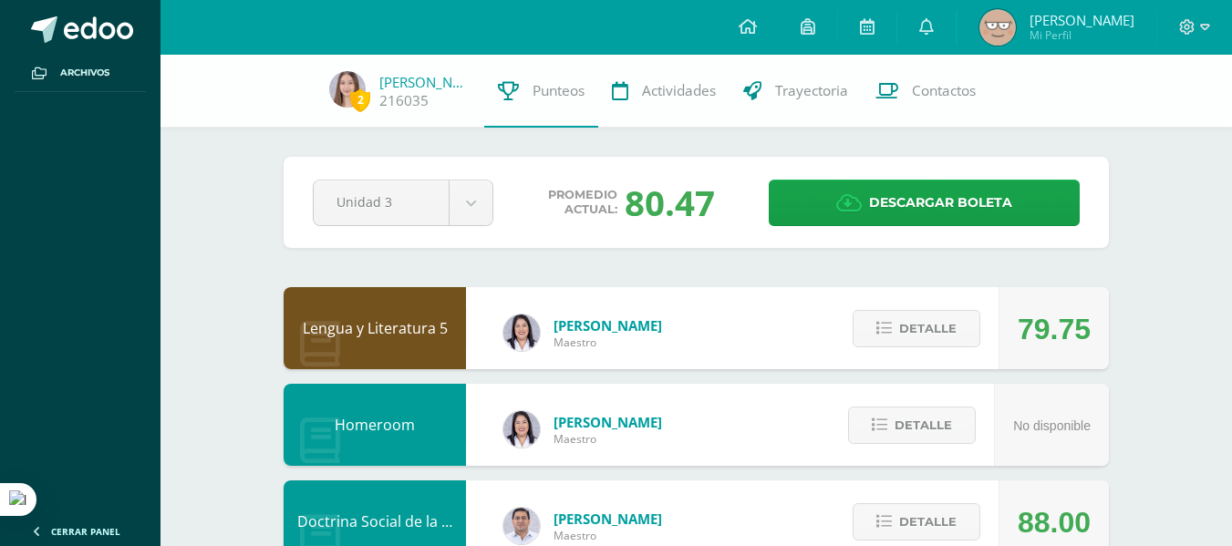
scroll to position [4, 0]
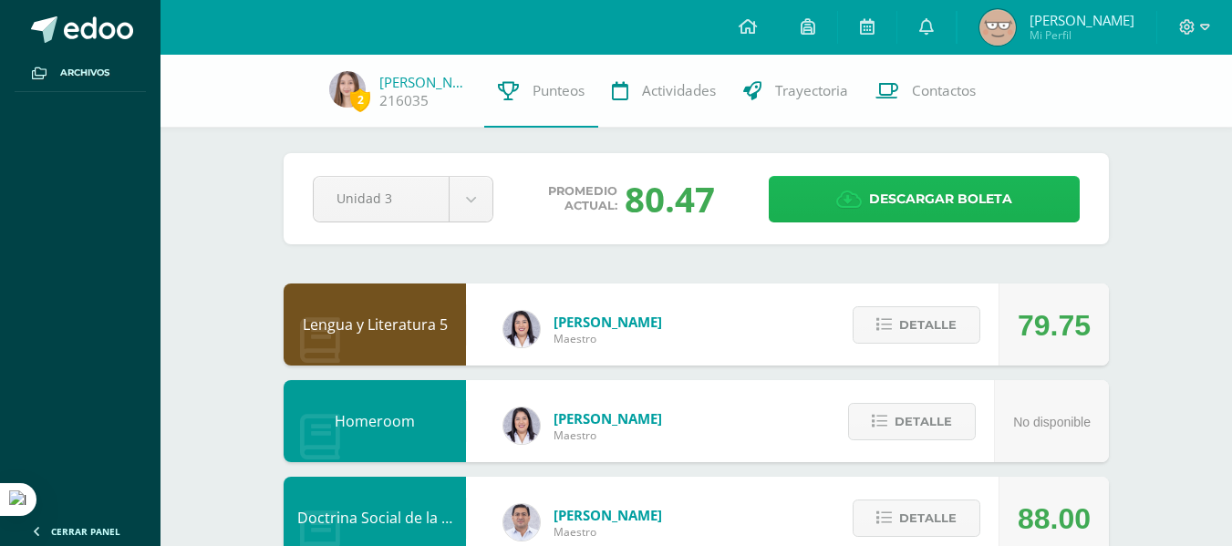
click at [868, 197] on link "Descargar boleta" at bounding box center [924, 199] width 311 height 47
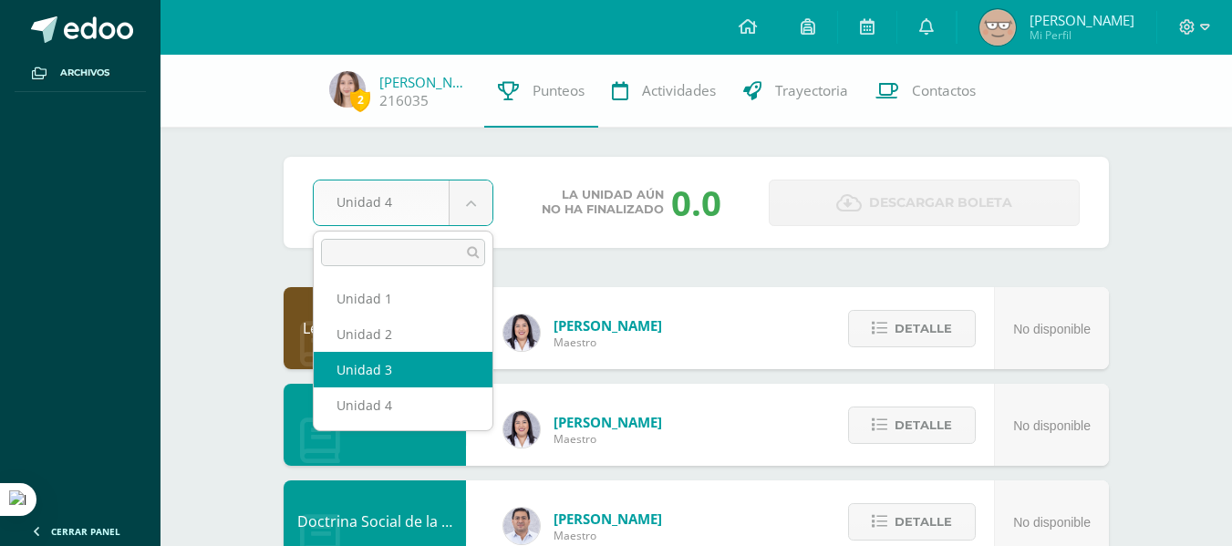
select select "Unidad 3"
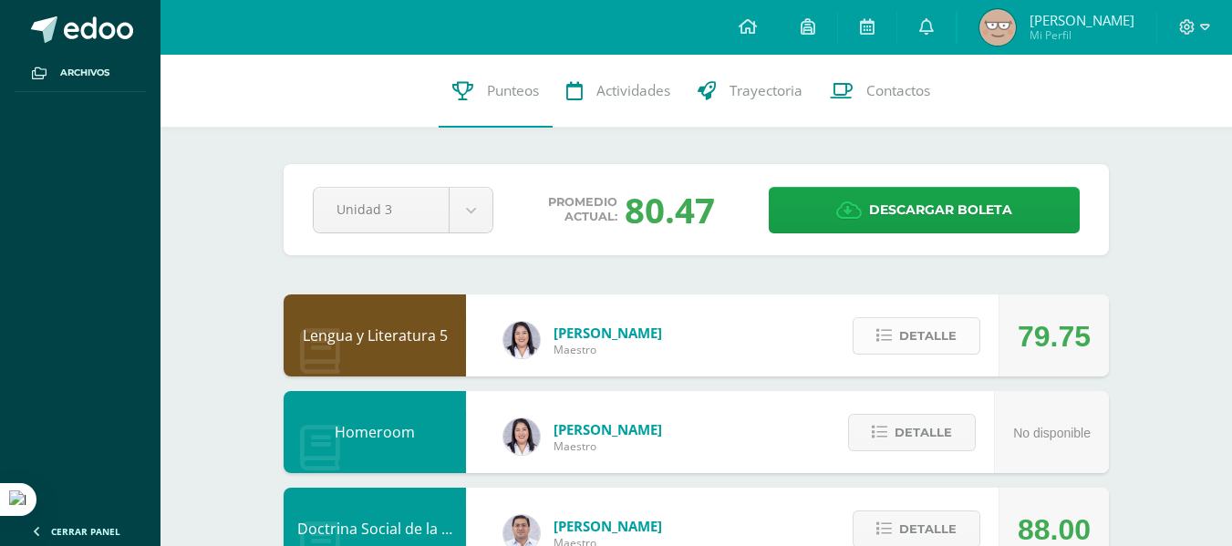
click at [926, 347] on span "Detalle" at bounding box center [927, 336] width 57 height 34
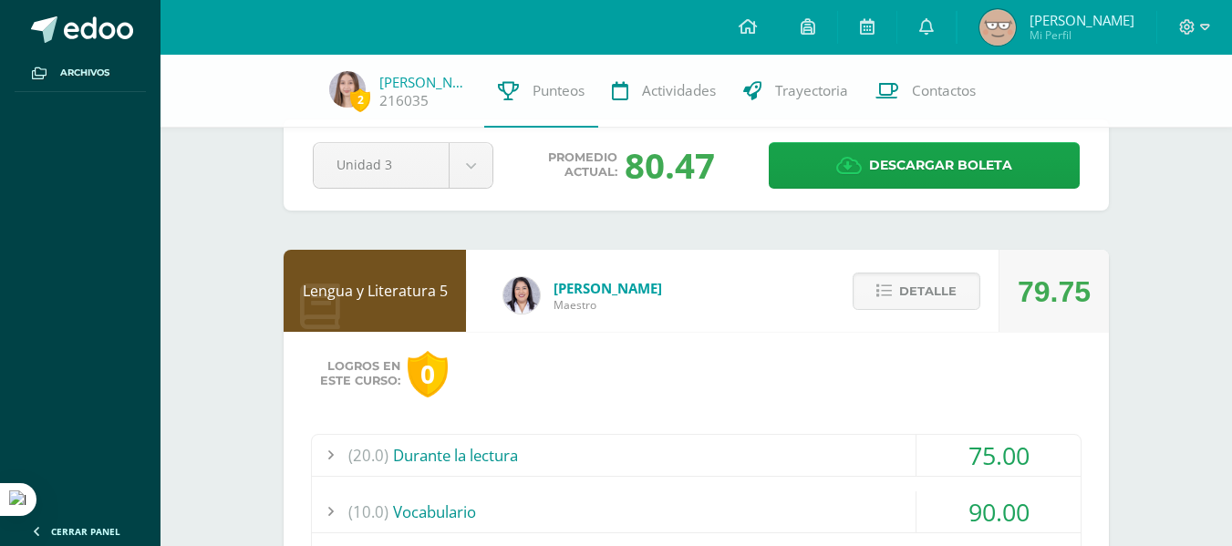
scroll to position [38, 0]
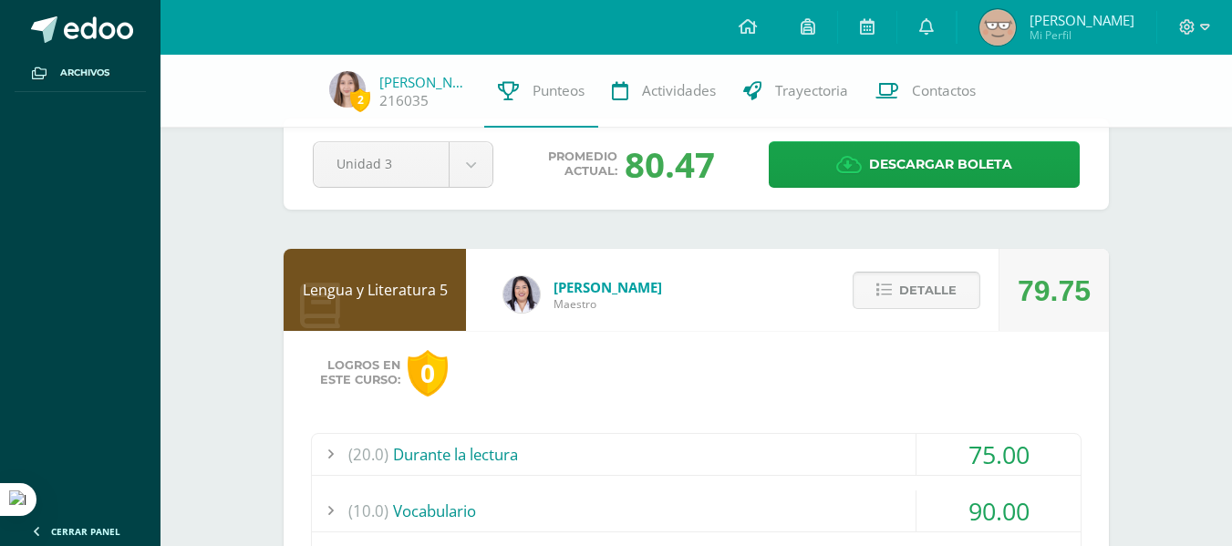
click at [908, 295] on span "Detalle" at bounding box center [927, 291] width 57 height 34
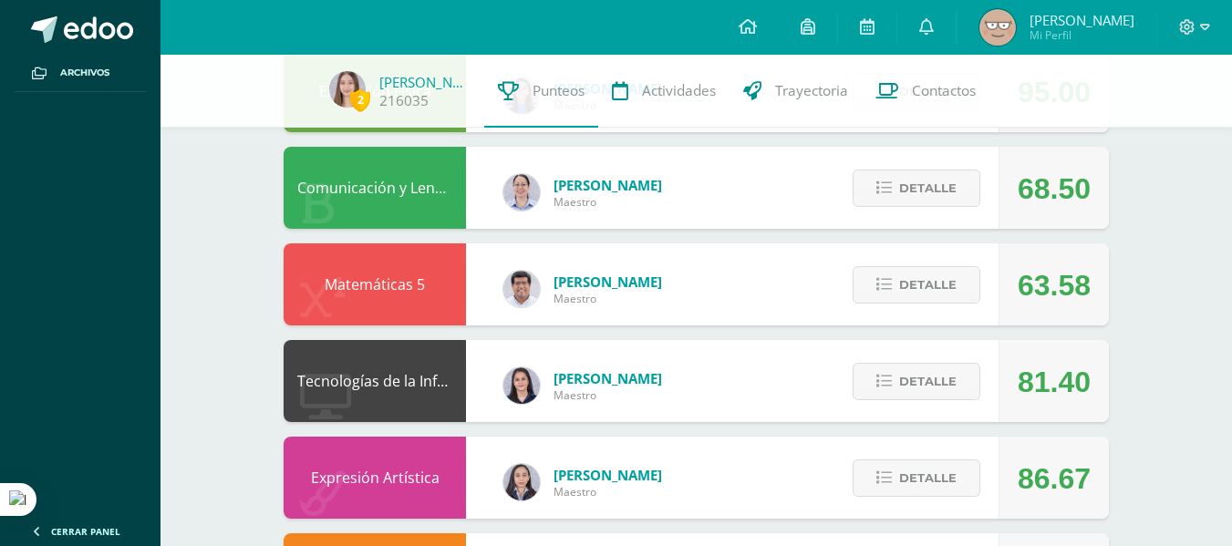
scroll to position [528, 0]
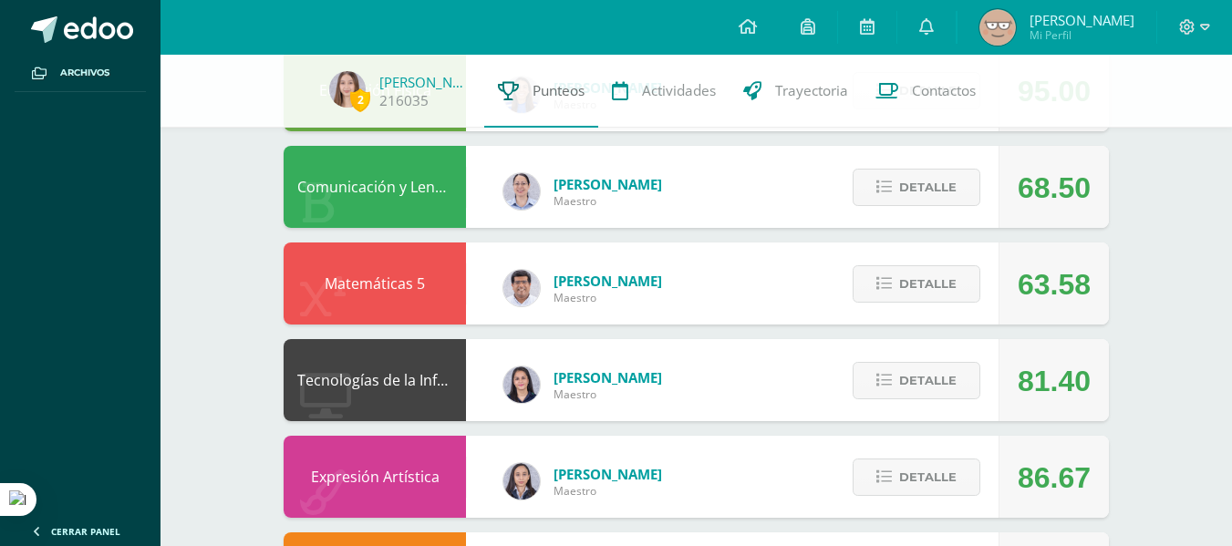
click at [531, 99] on div "2 Constanza Rosales 216035 Punteos Actividades Trayectoria Contactos Pendiente …" at bounding box center [697, 282] width 1072 height 1511
click at [971, 426] on div "Lengua y Literatura 5 Wendy Sinay Maestro 79.75 Detalle Logros en este curso: 0…" at bounding box center [696, 380] width 825 height 1242
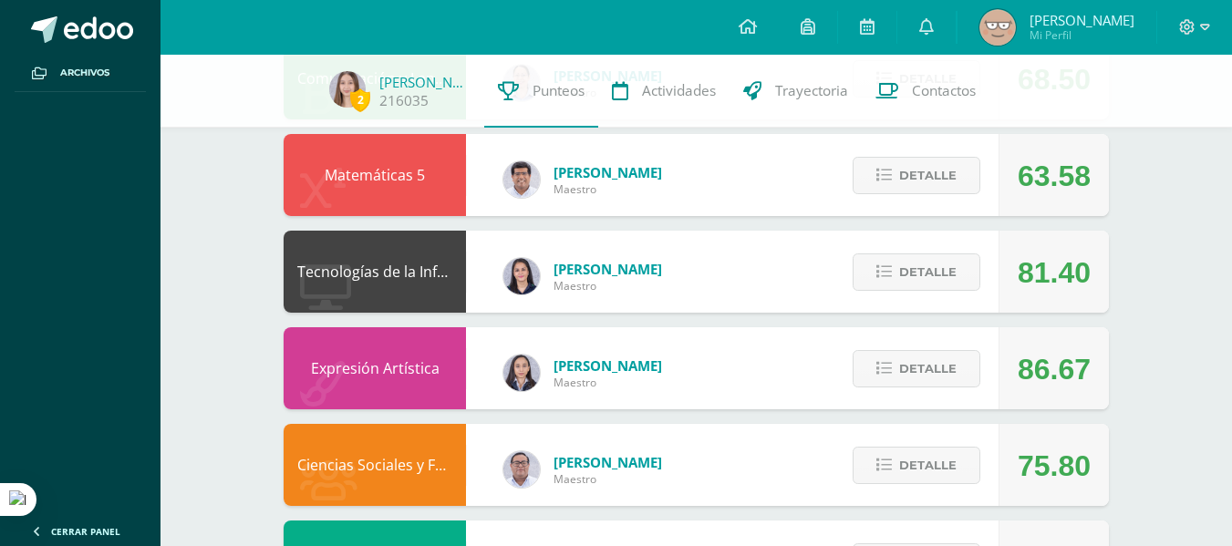
scroll to position [1020, 0]
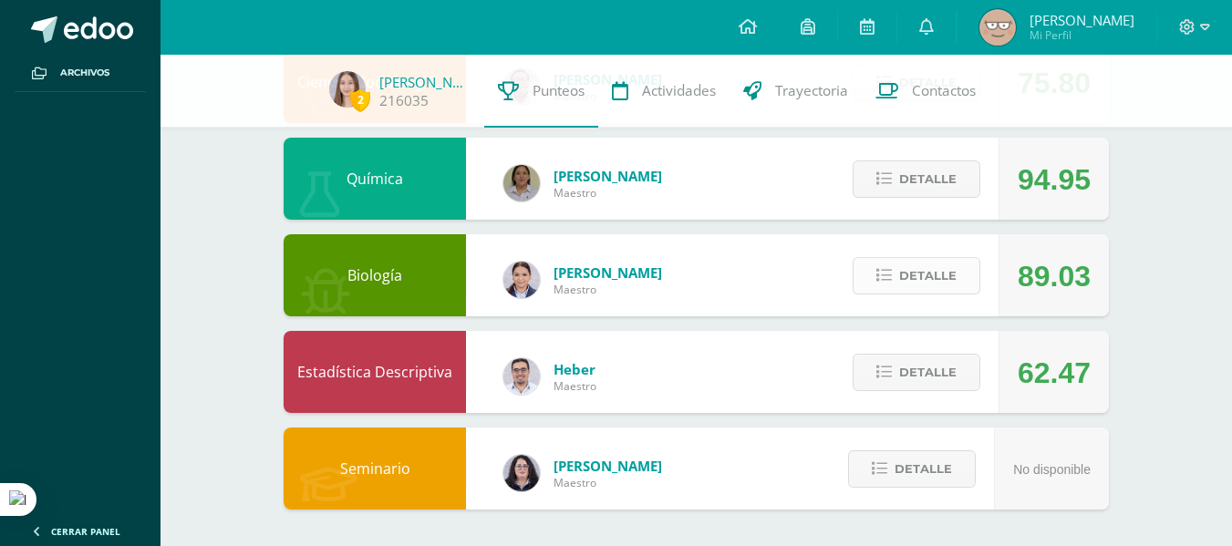
click at [959, 279] on button "Detalle" at bounding box center [917, 275] width 128 height 37
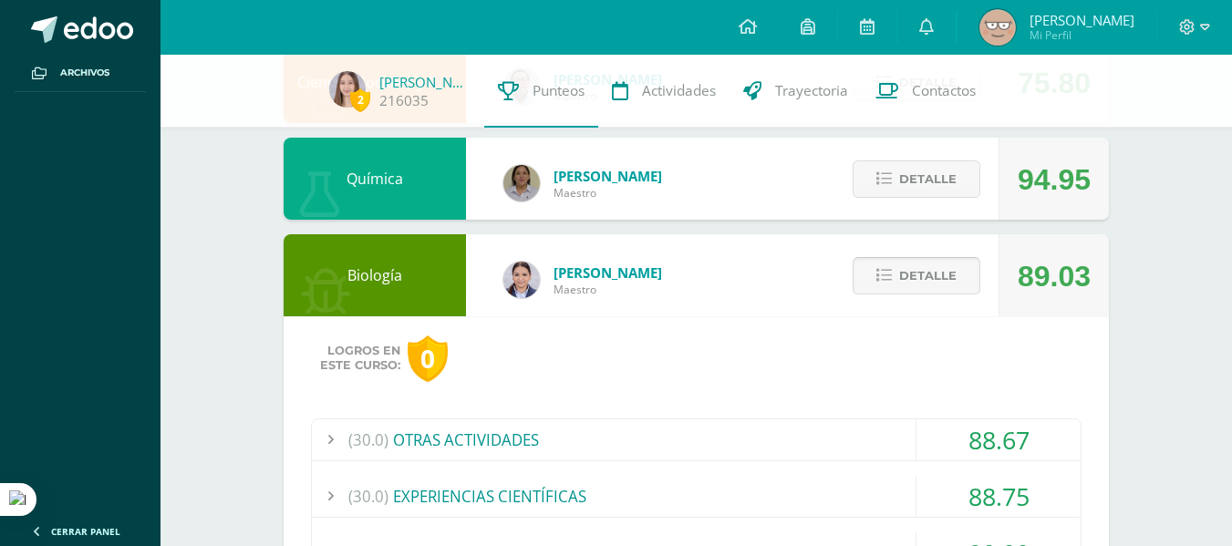
click at [953, 285] on span "Detalle" at bounding box center [927, 276] width 57 height 34
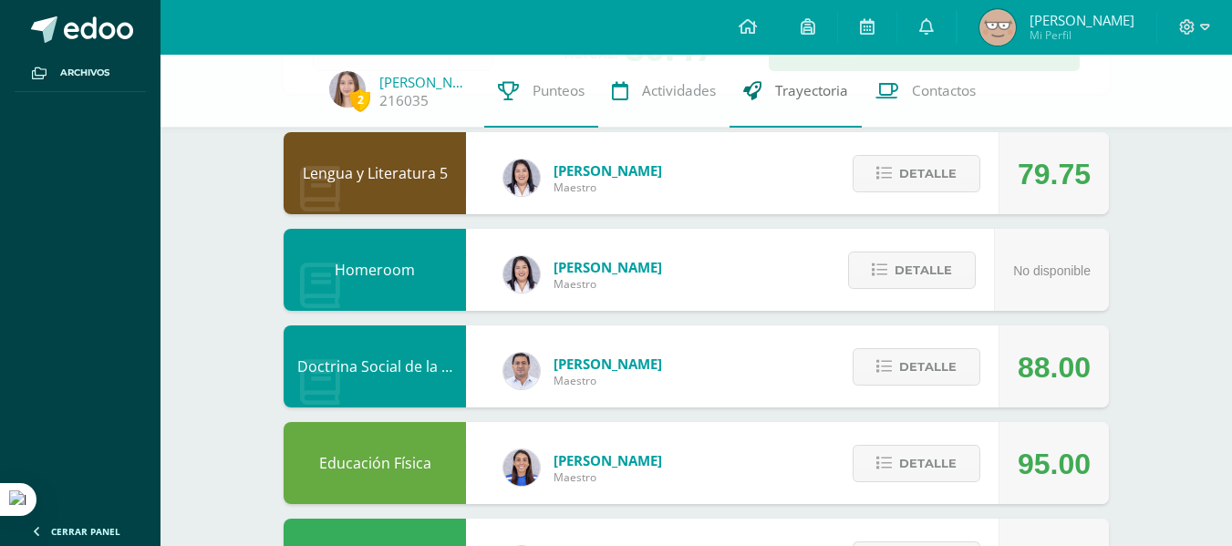
scroll to position [0, 0]
